Goal: Task Accomplishment & Management: Use online tool/utility

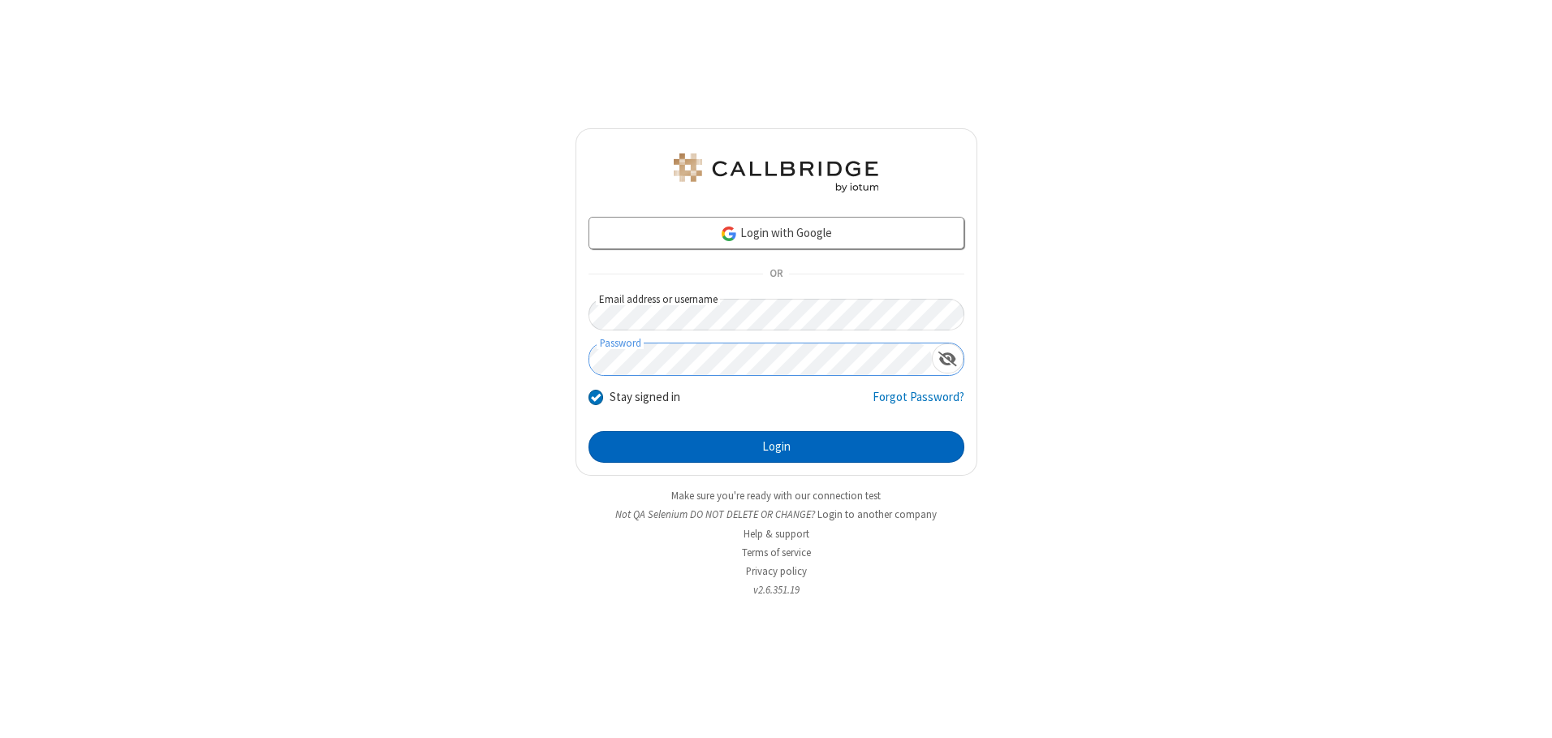
click at [776, 447] on button "Login" at bounding box center [777, 447] width 376 height 32
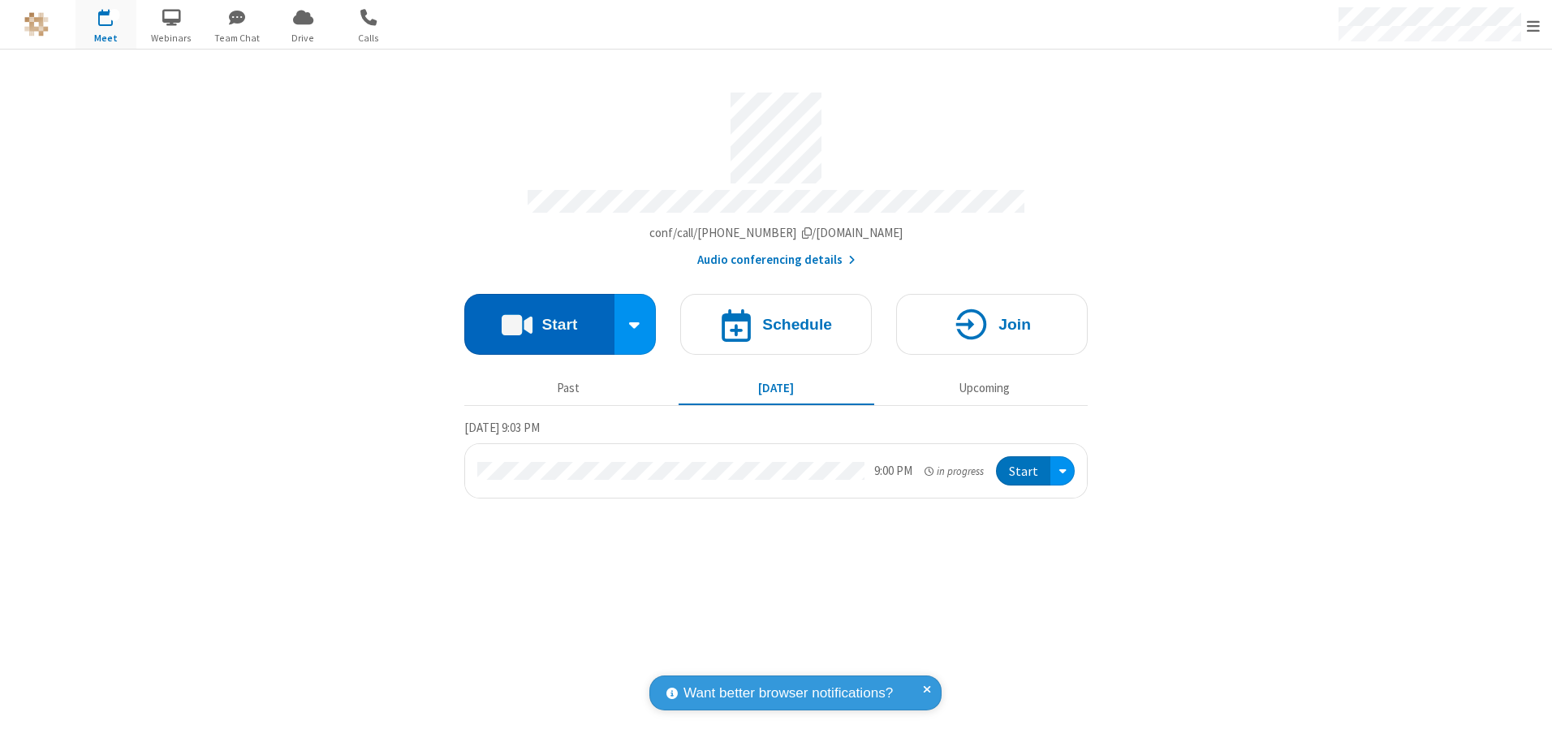
click at [539, 318] on button "Start" at bounding box center [539, 324] width 150 height 61
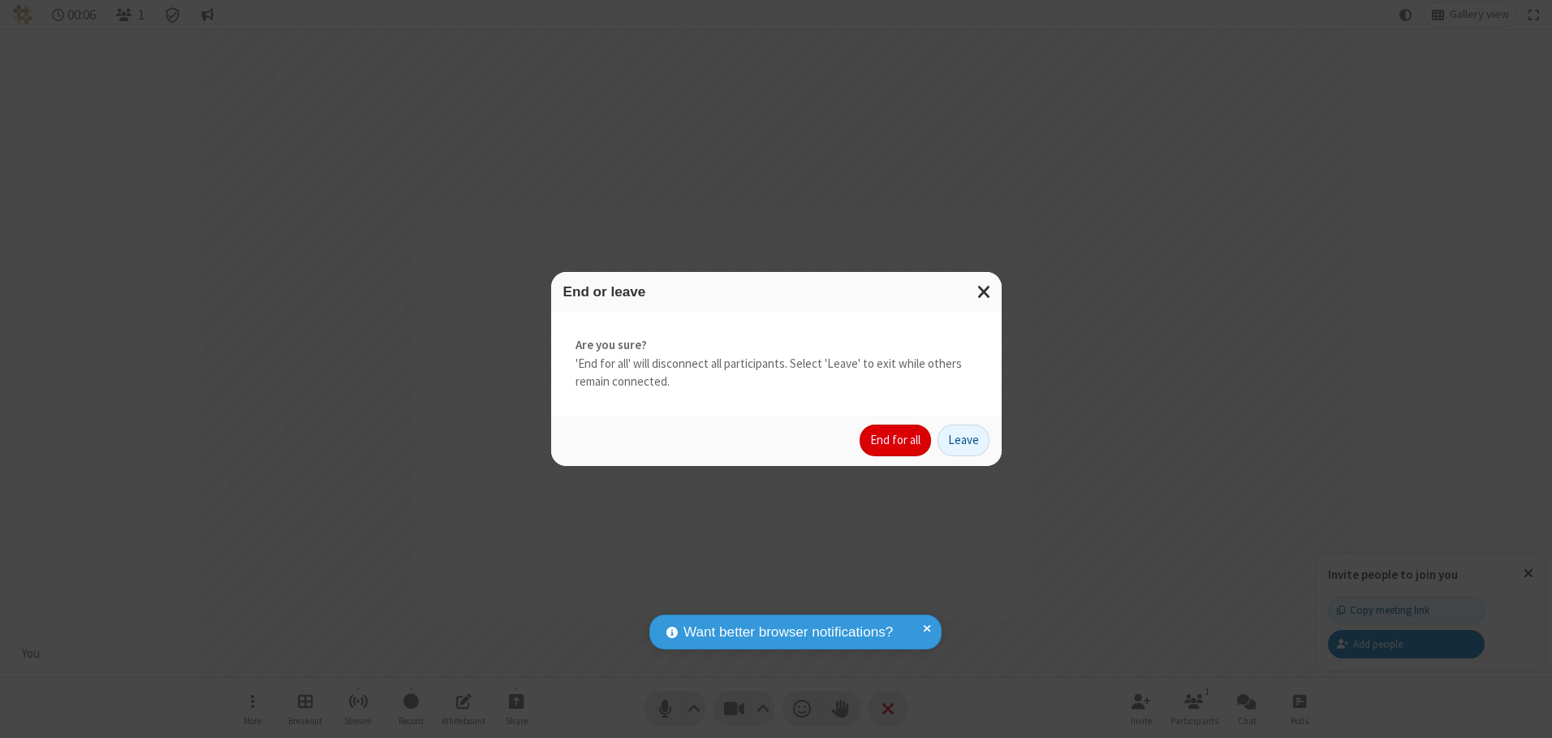
click at [896, 440] on button "End for all" at bounding box center [895, 441] width 71 height 32
